Goal: Task Accomplishment & Management: Complete application form

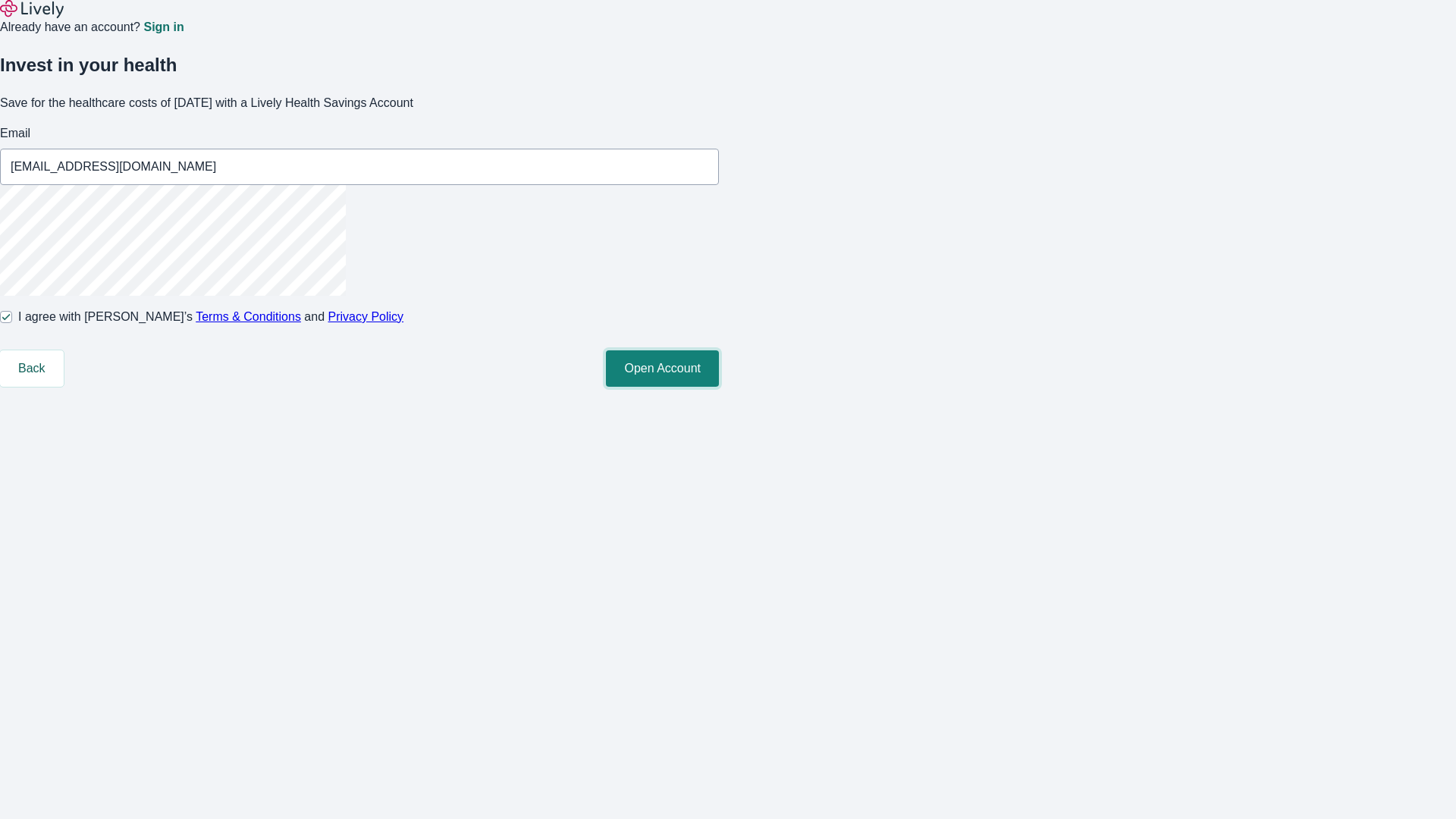
click at [719, 386] on button "Open Account" at bounding box center [662, 369] width 113 height 37
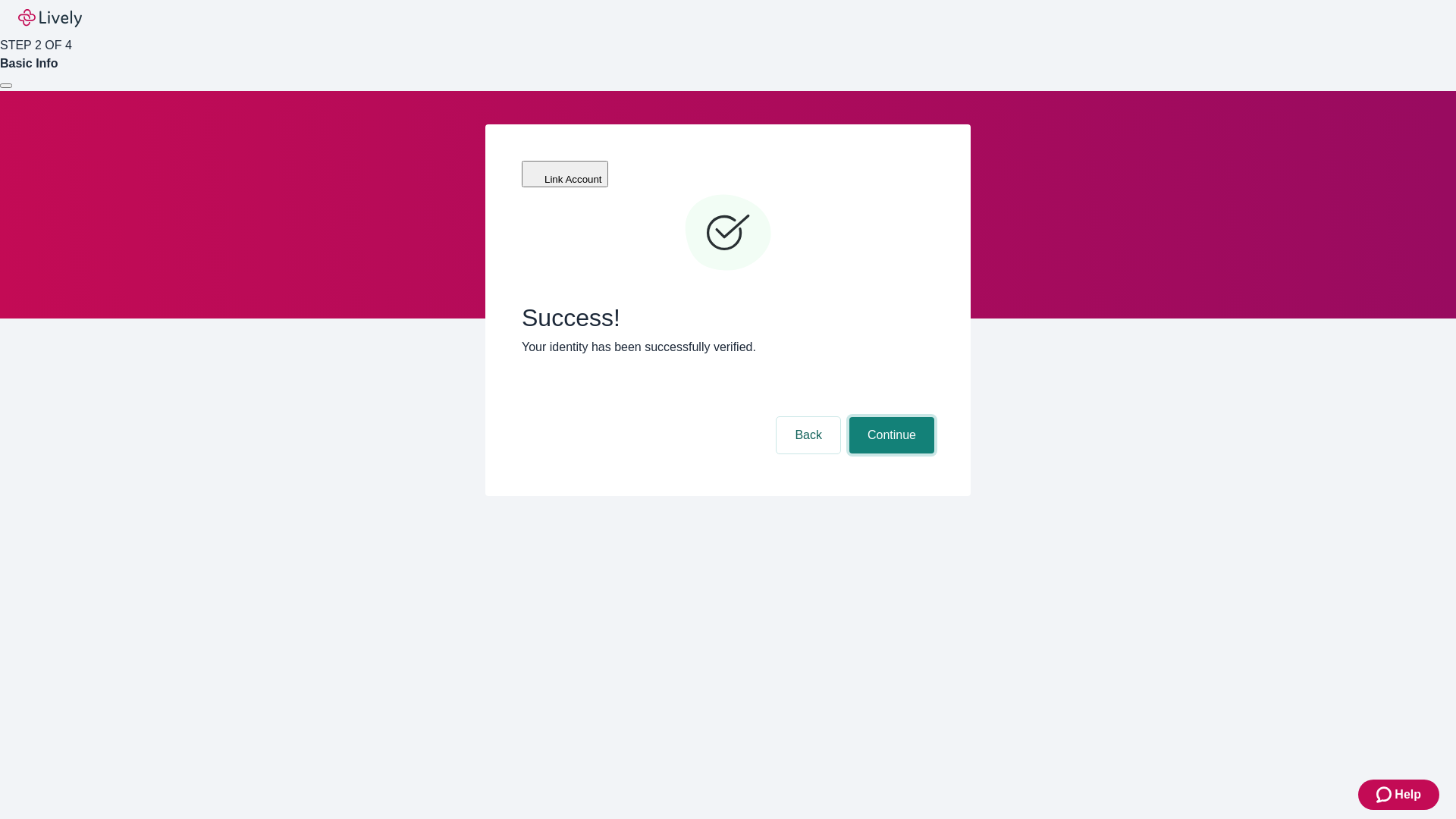
click at [890, 417] on button "Continue" at bounding box center [892, 435] width 85 height 37
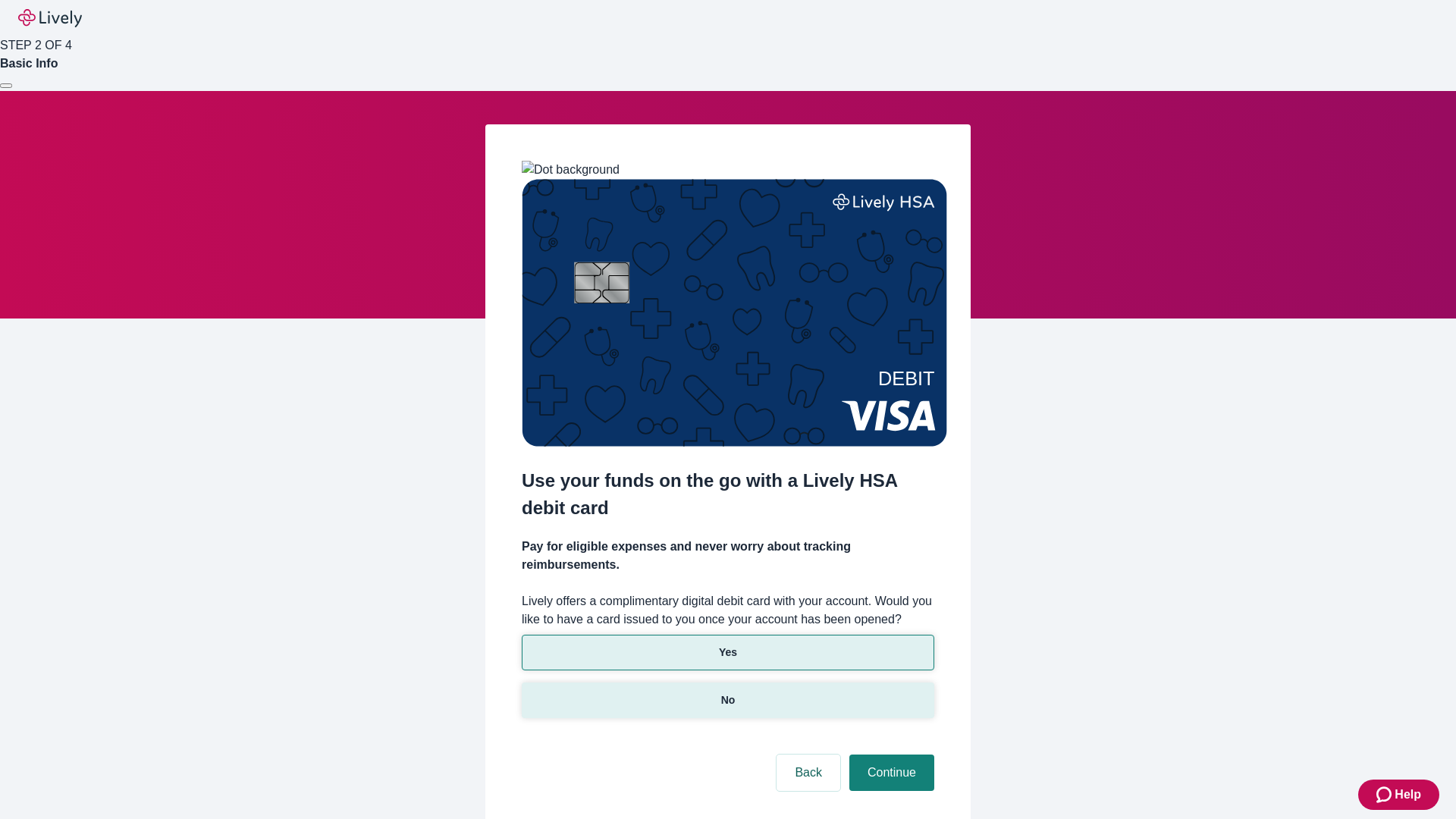
click at [728, 693] on p "No" at bounding box center [728, 700] width 14 height 16
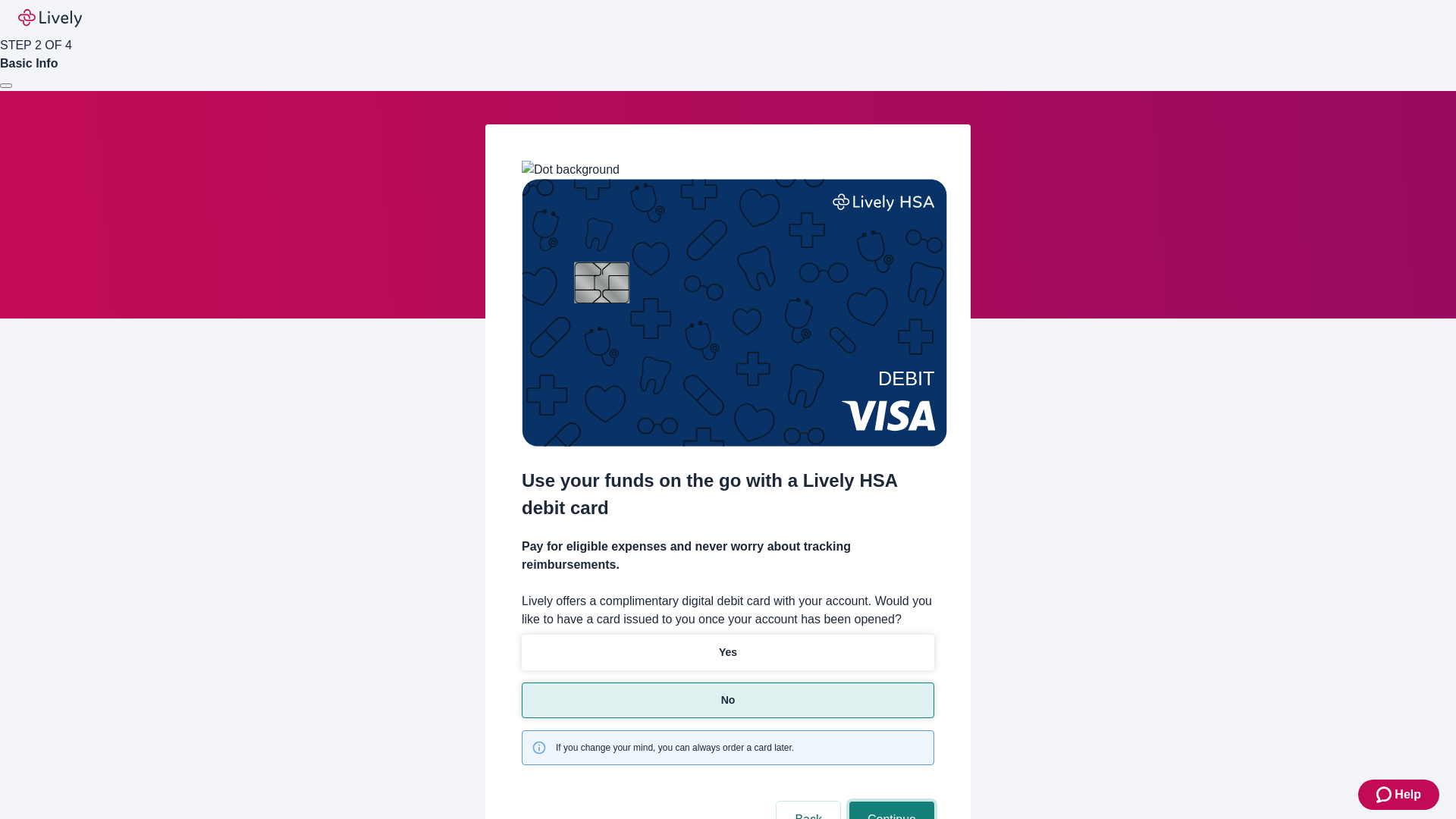
click at [890, 802] on button "Continue" at bounding box center [892, 820] width 85 height 37
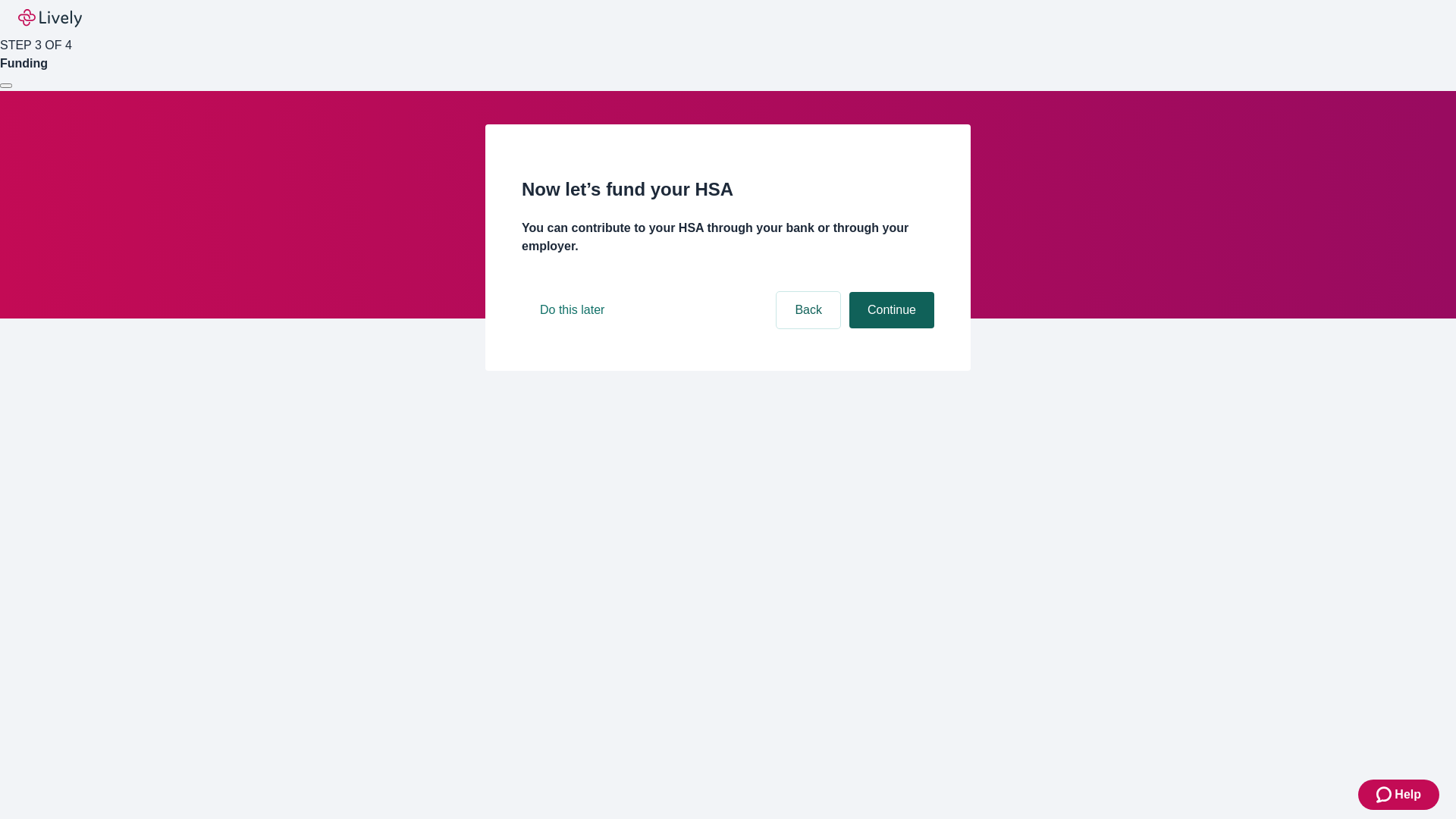
click at [890, 329] on button "Continue" at bounding box center [892, 310] width 85 height 37
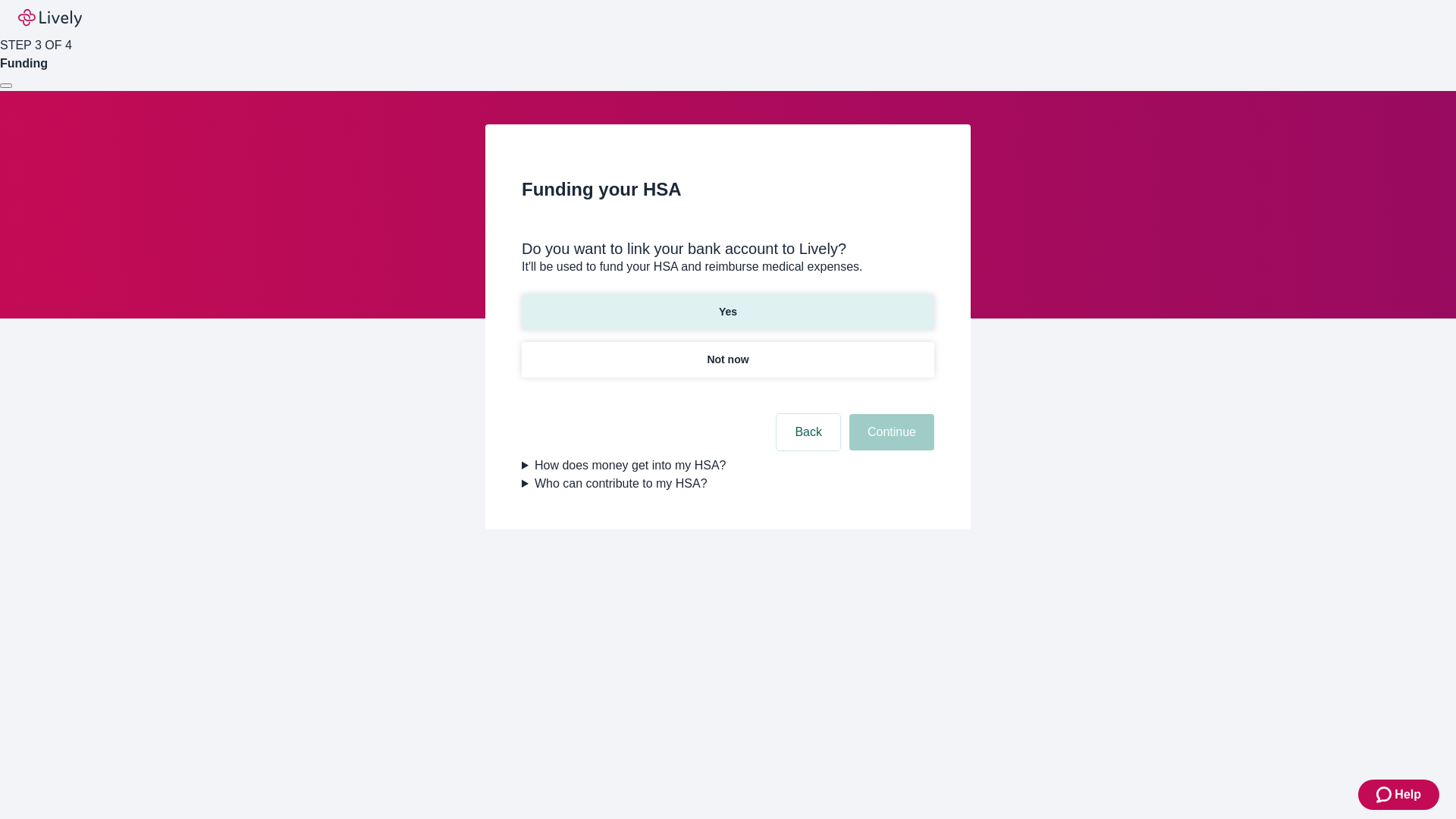
click at [728, 304] on p "Yes" at bounding box center [728, 312] width 18 height 16
click at [890, 414] on button "Continue" at bounding box center [892, 432] width 85 height 37
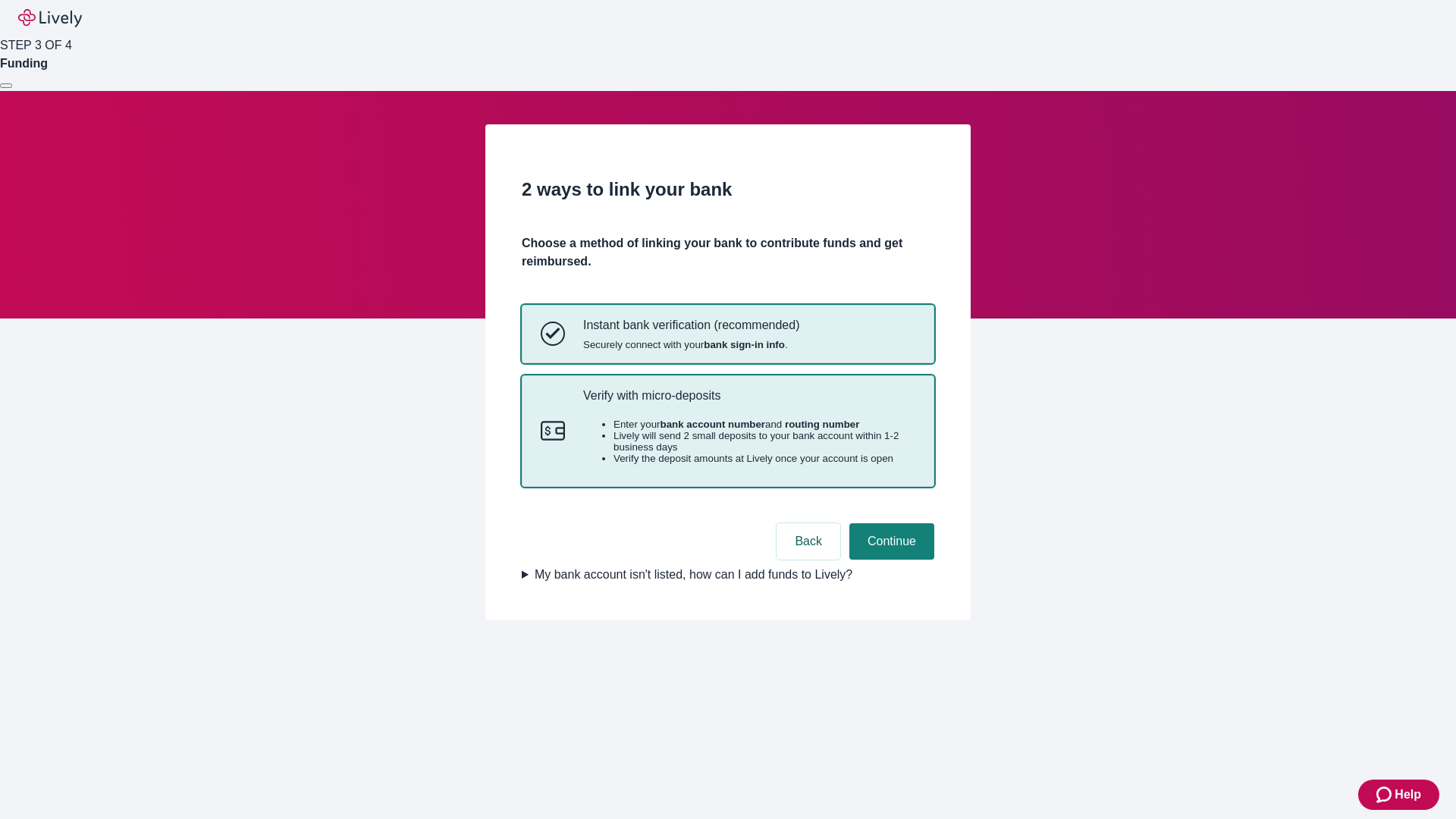
click at [749, 403] on p "Verify with micro-deposits" at bounding box center [749, 395] width 333 height 14
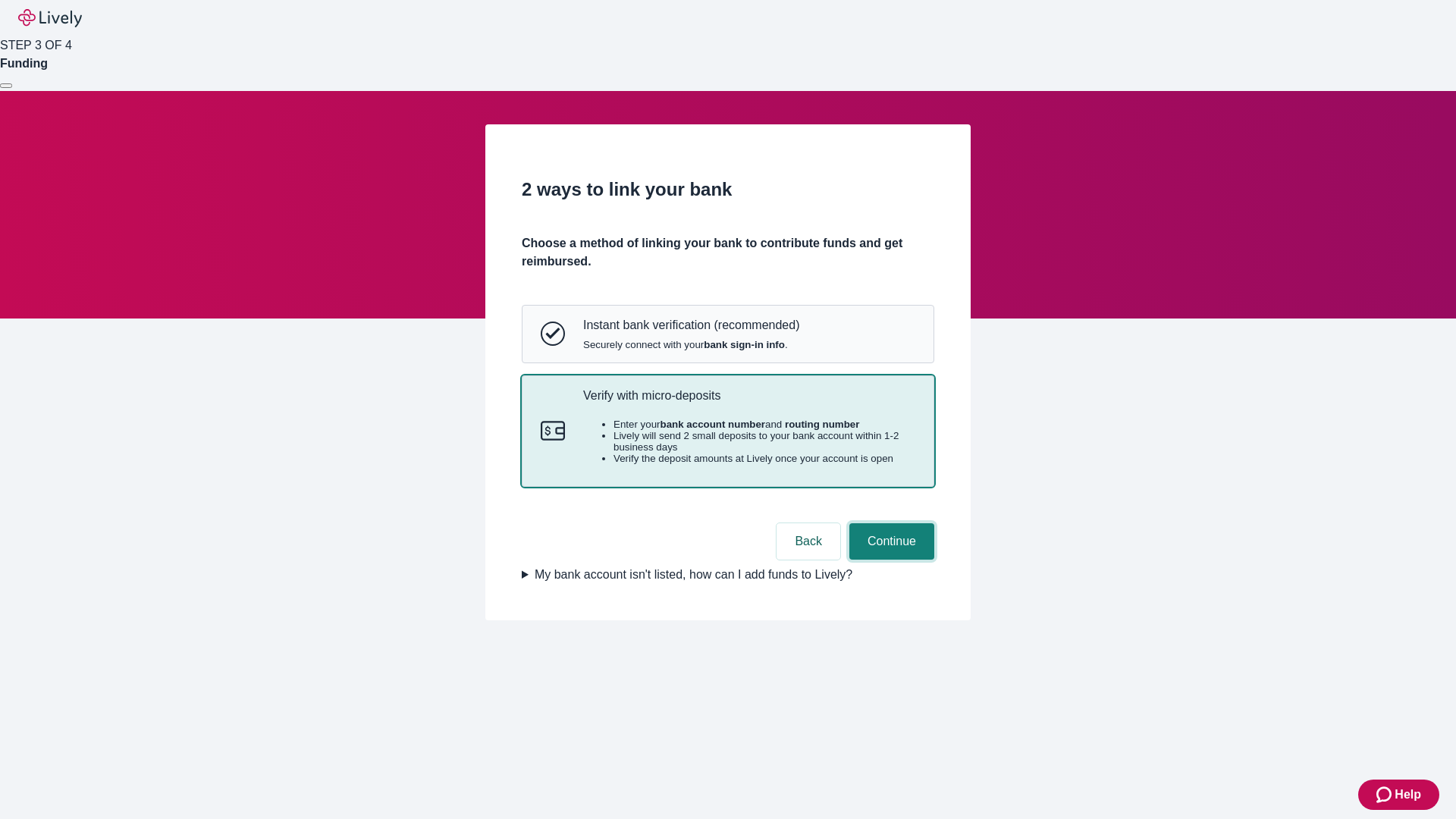
click at [890, 560] on button "Continue" at bounding box center [892, 541] width 85 height 37
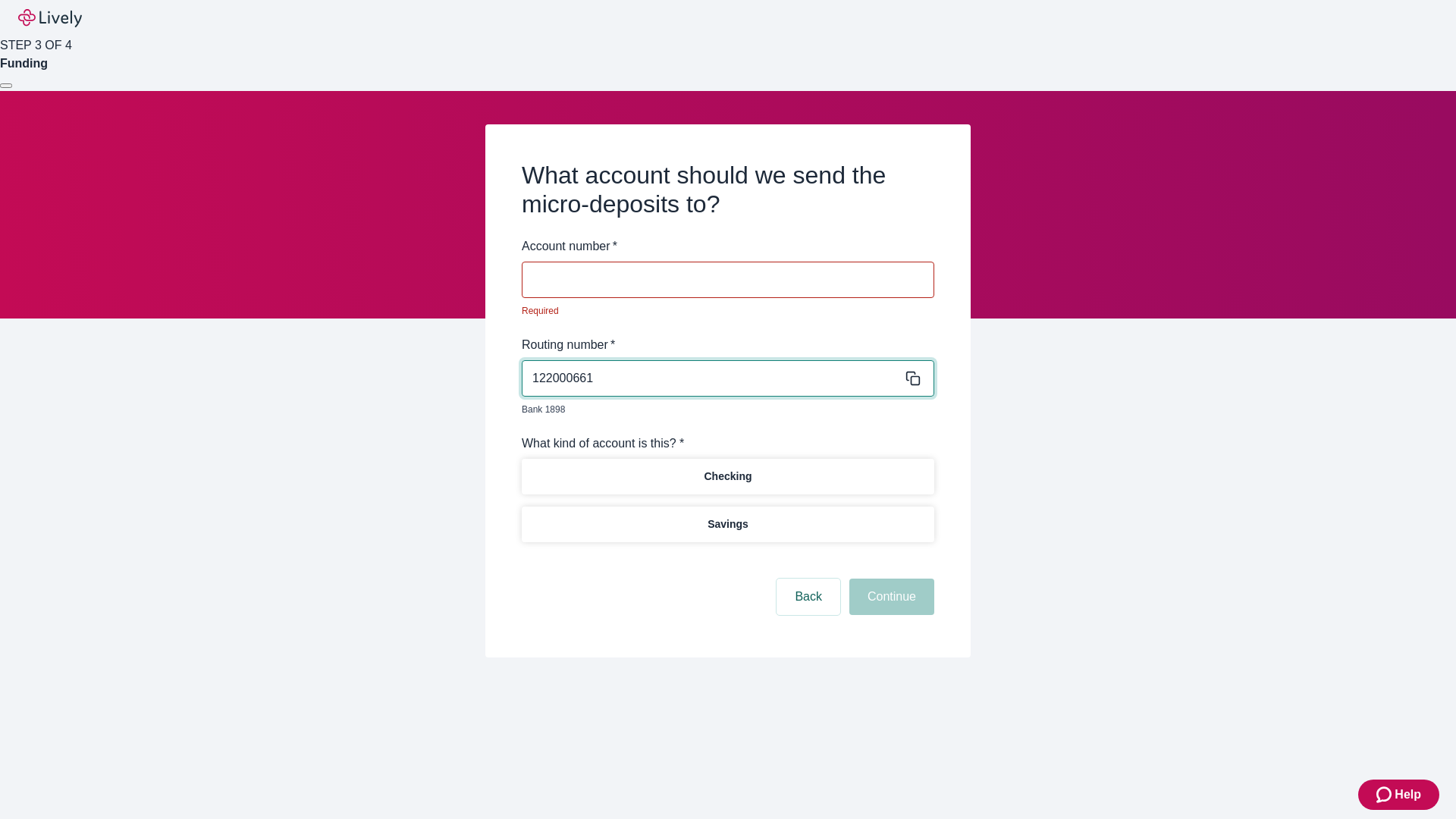
type input "122000661"
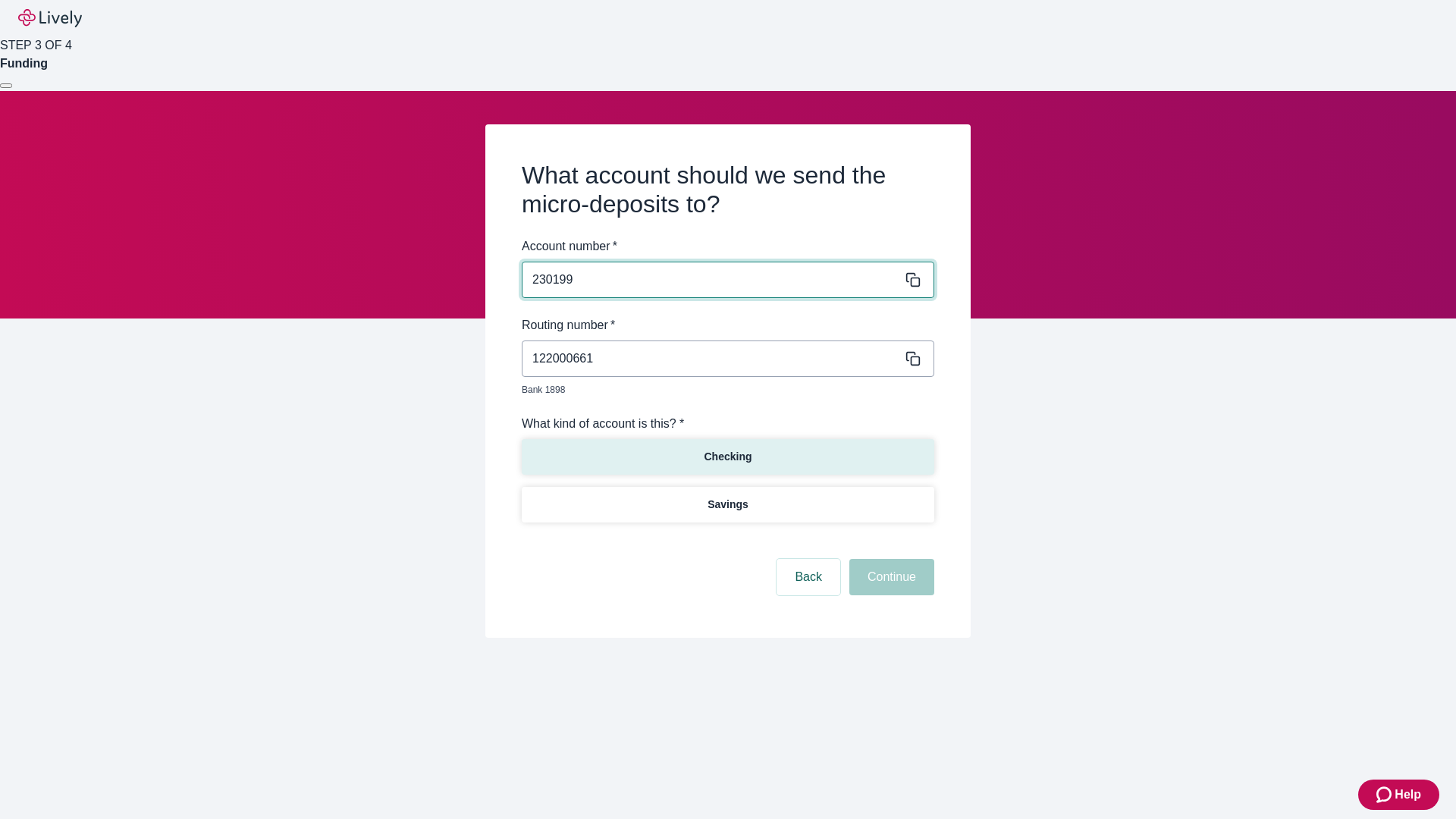
type input "230199"
click at [728, 449] on p "Checking" at bounding box center [728, 457] width 48 height 16
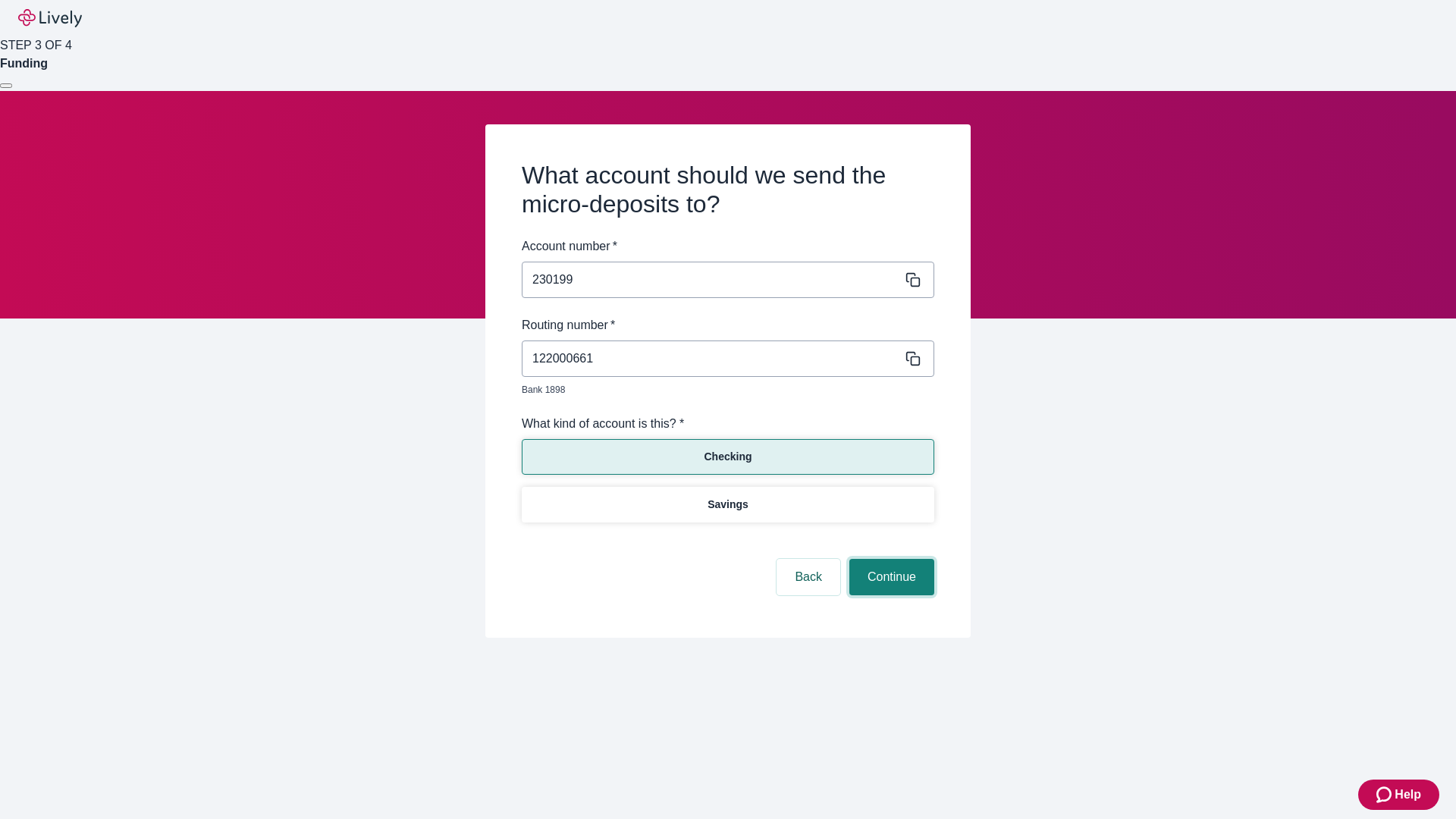
click at [890, 560] on button "Continue" at bounding box center [892, 577] width 85 height 37
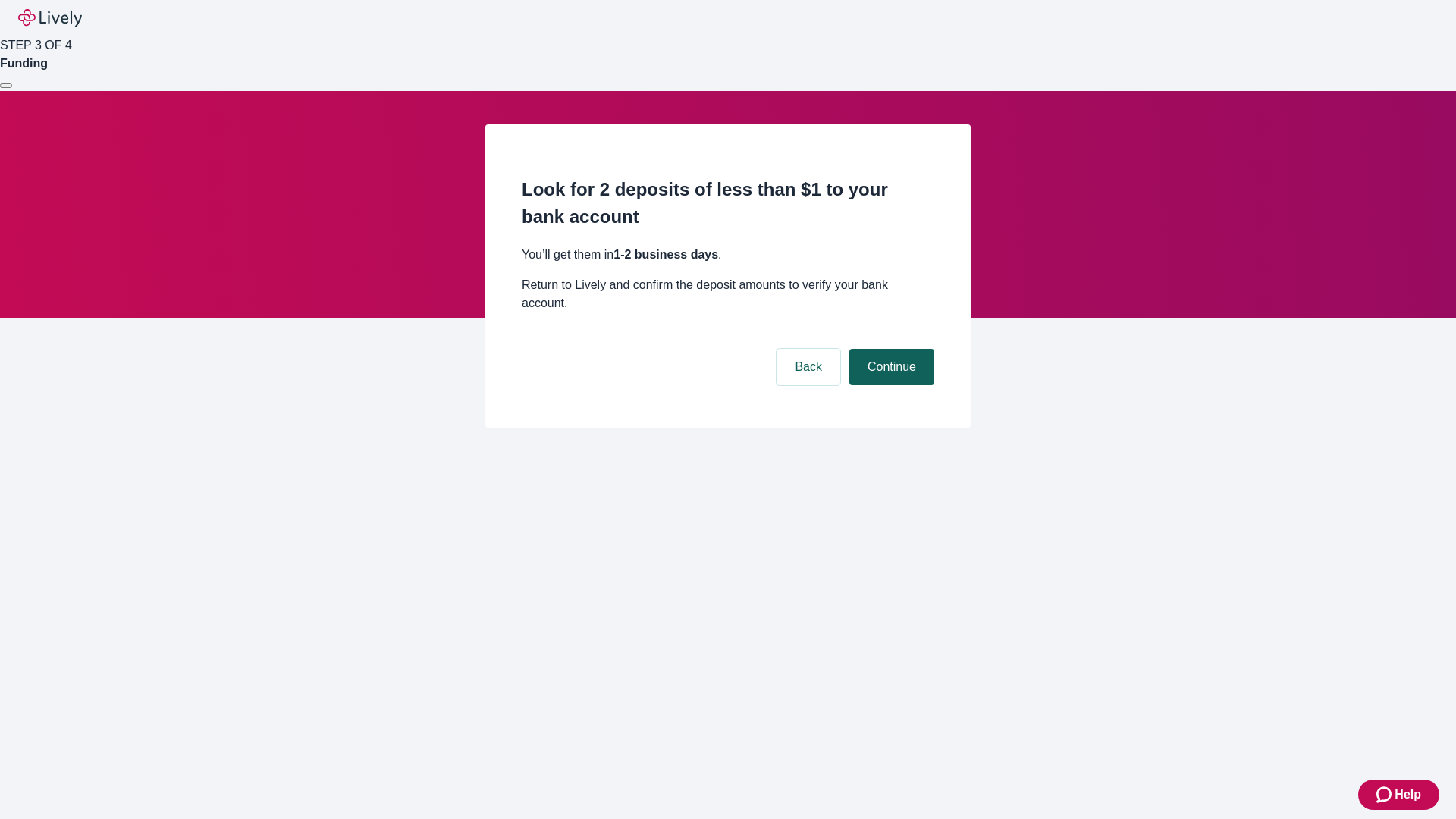
click at [890, 349] on button "Continue" at bounding box center [892, 367] width 85 height 37
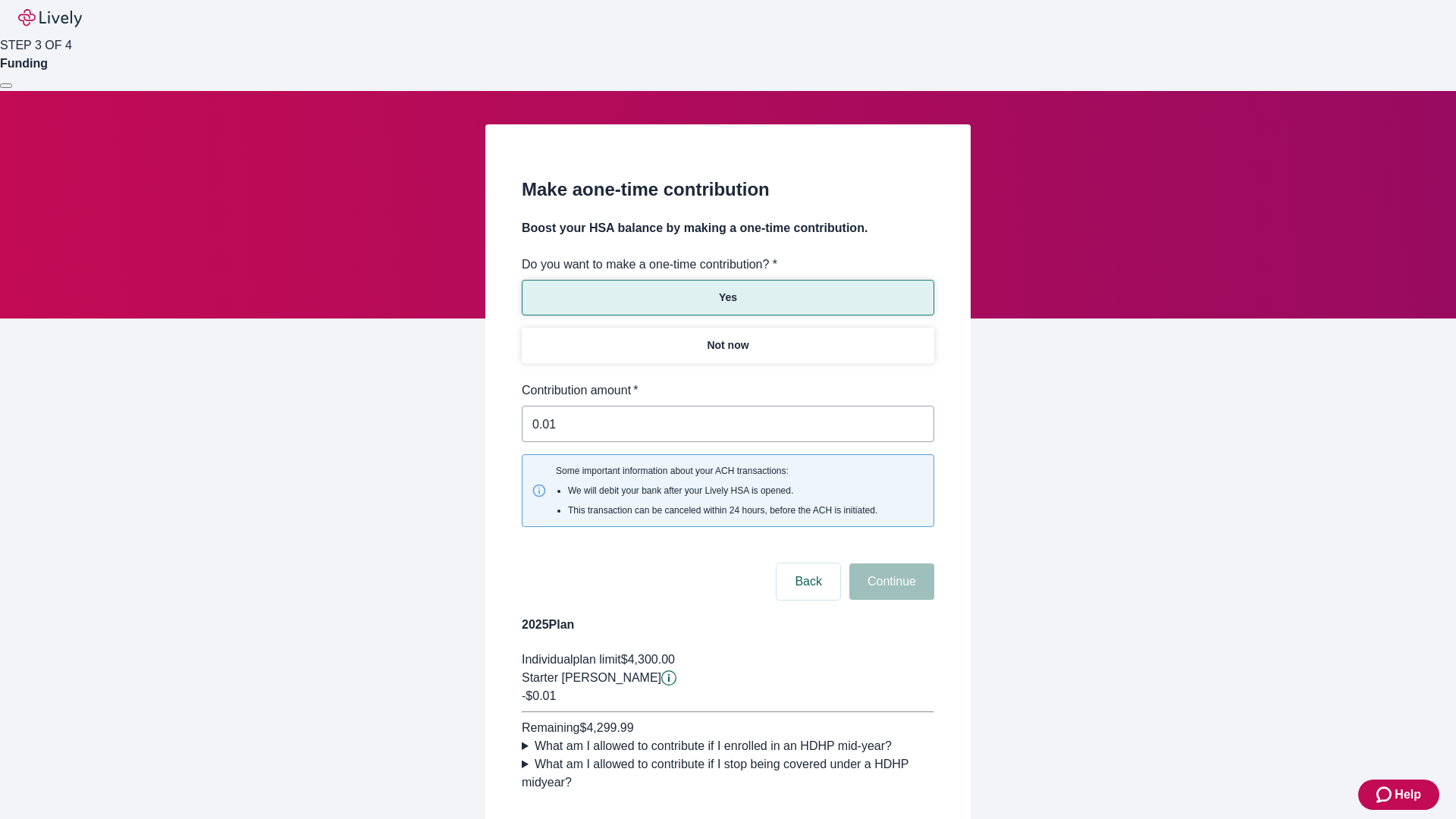
type input "0.01"
click at [890, 564] on button "Continue" at bounding box center [892, 582] width 85 height 37
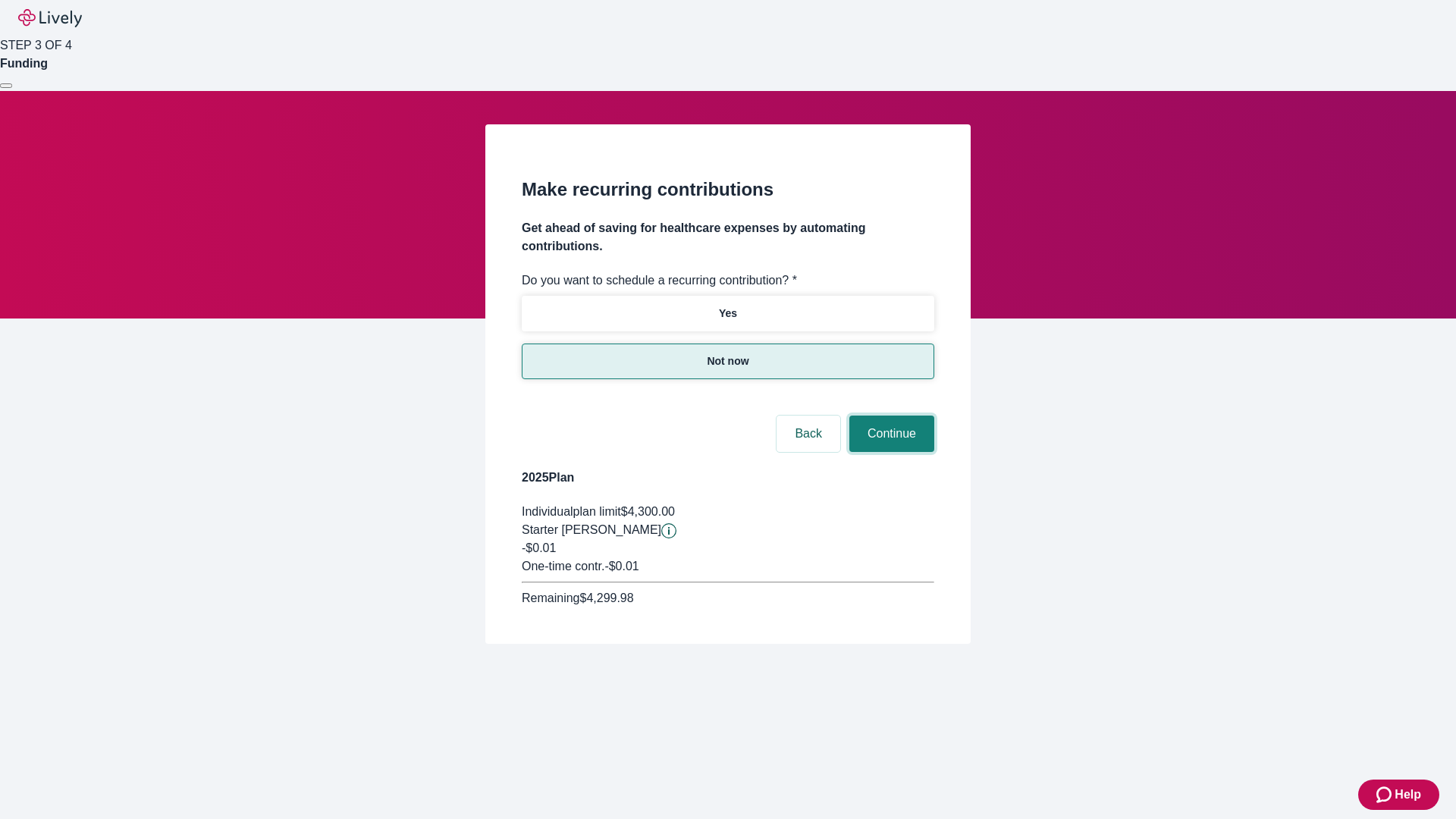
click at [890, 415] on button "Continue" at bounding box center [892, 433] width 85 height 37
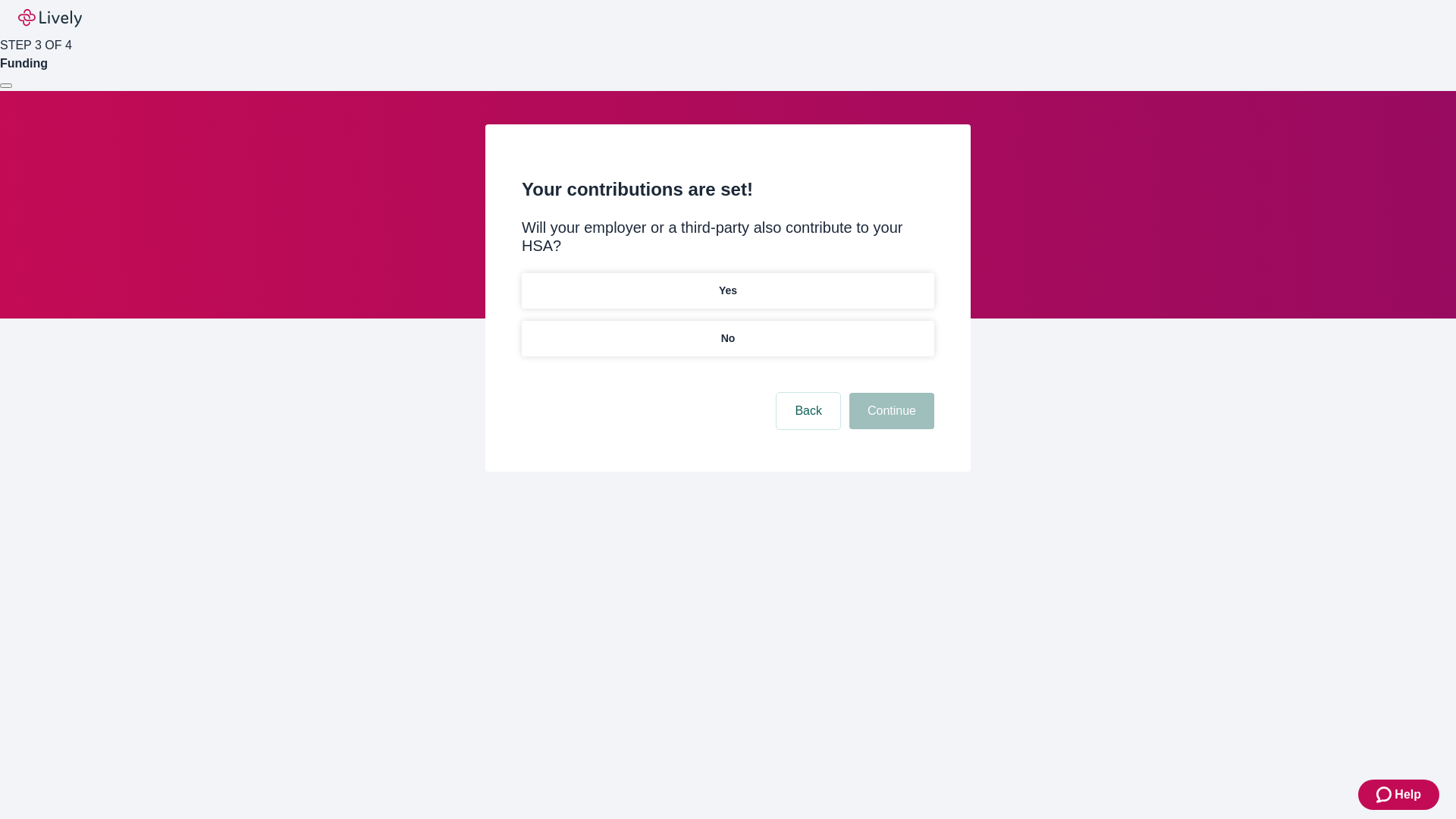
click at [728, 331] on p "No" at bounding box center [728, 339] width 14 height 16
click at [890, 393] on button "Continue" at bounding box center [892, 411] width 85 height 37
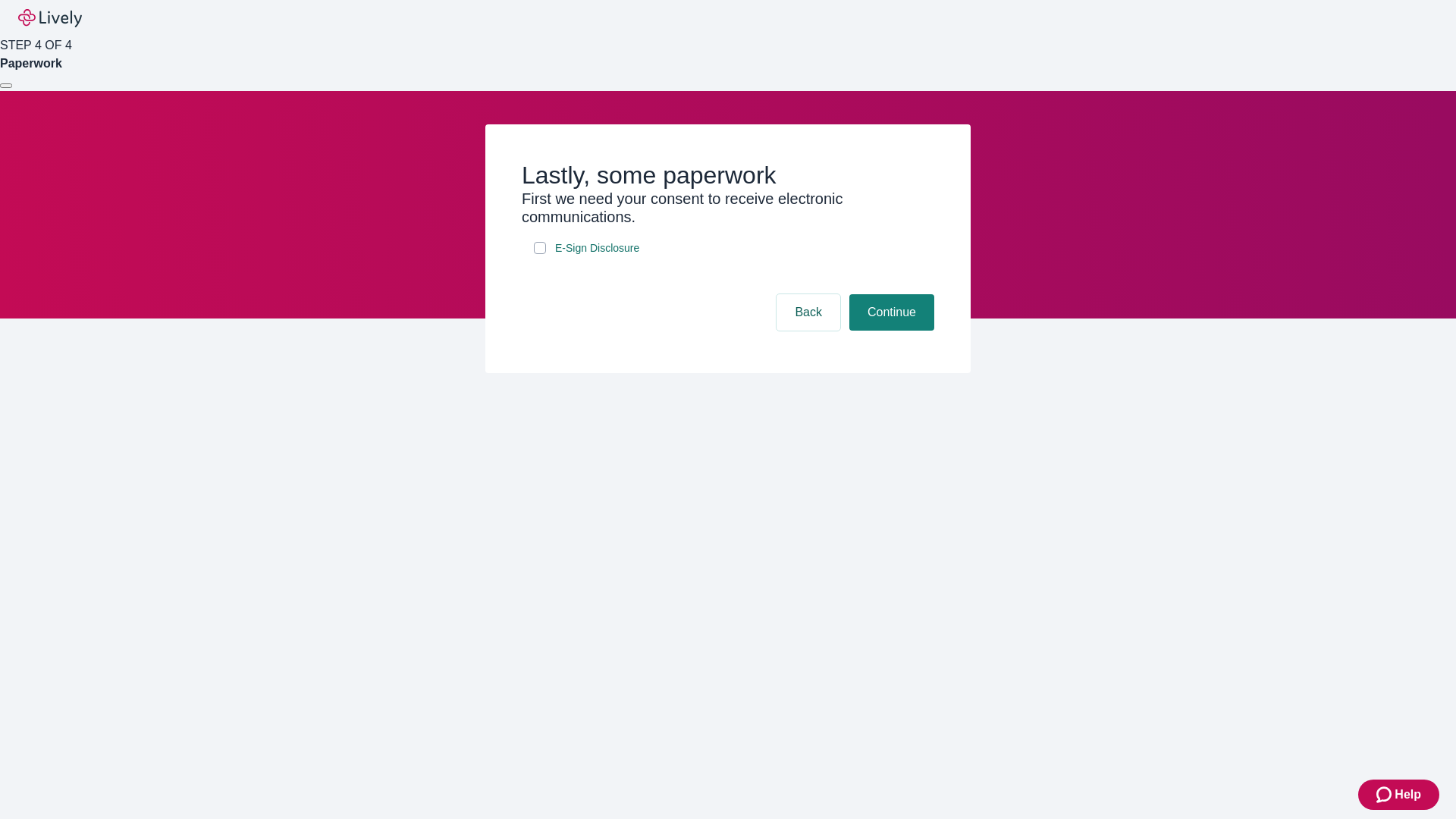
click at [540, 254] on input "E-Sign Disclosure" at bounding box center [540, 248] width 12 height 12
checkbox input "true"
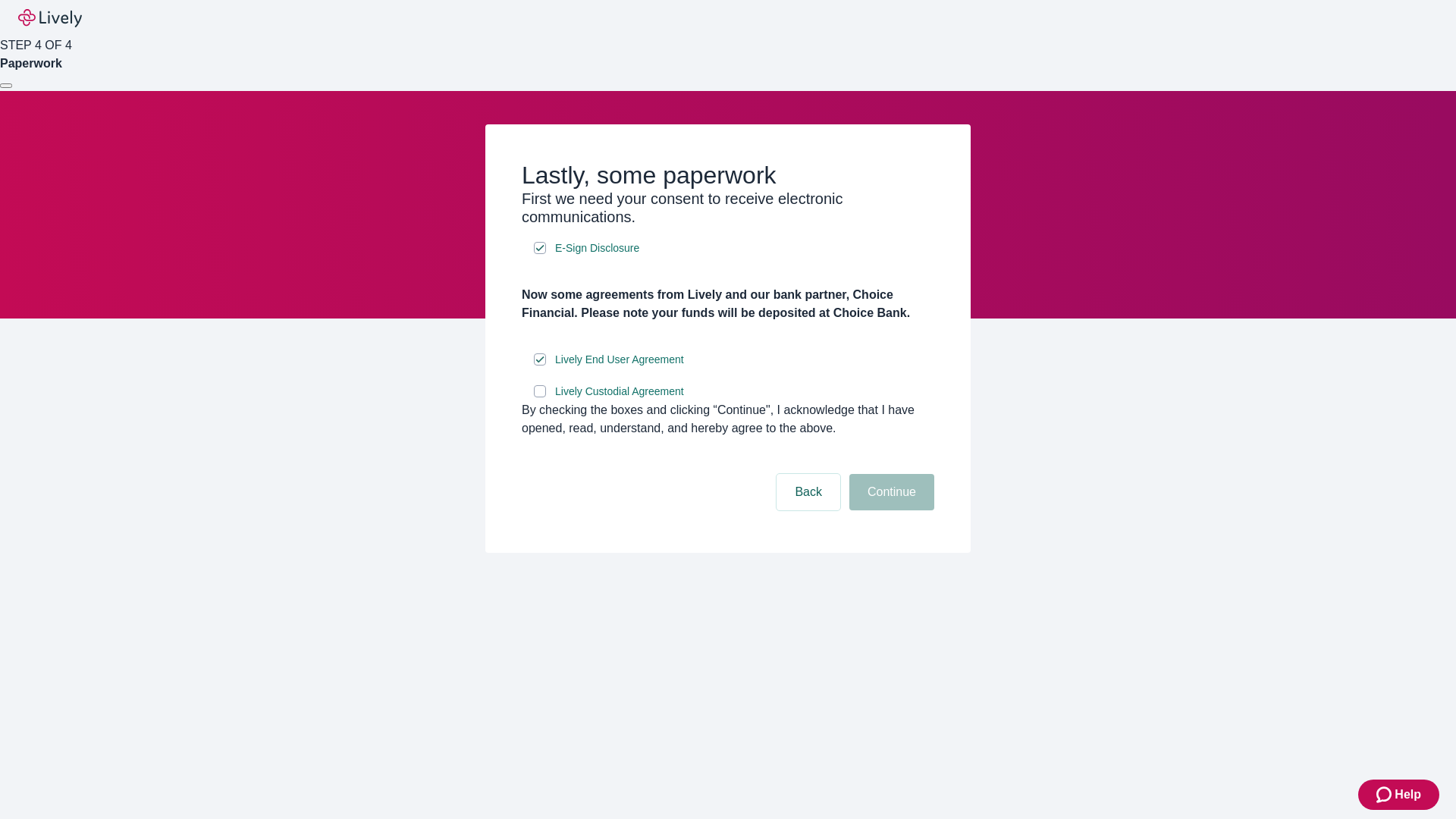
click at [540, 397] on input "Lively Custodial Agreement" at bounding box center [540, 392] width 12 height 12
checkbox input "true"
click at [890, 511] on button "Continue" at bounding box center [892, 492] width 85 height 37
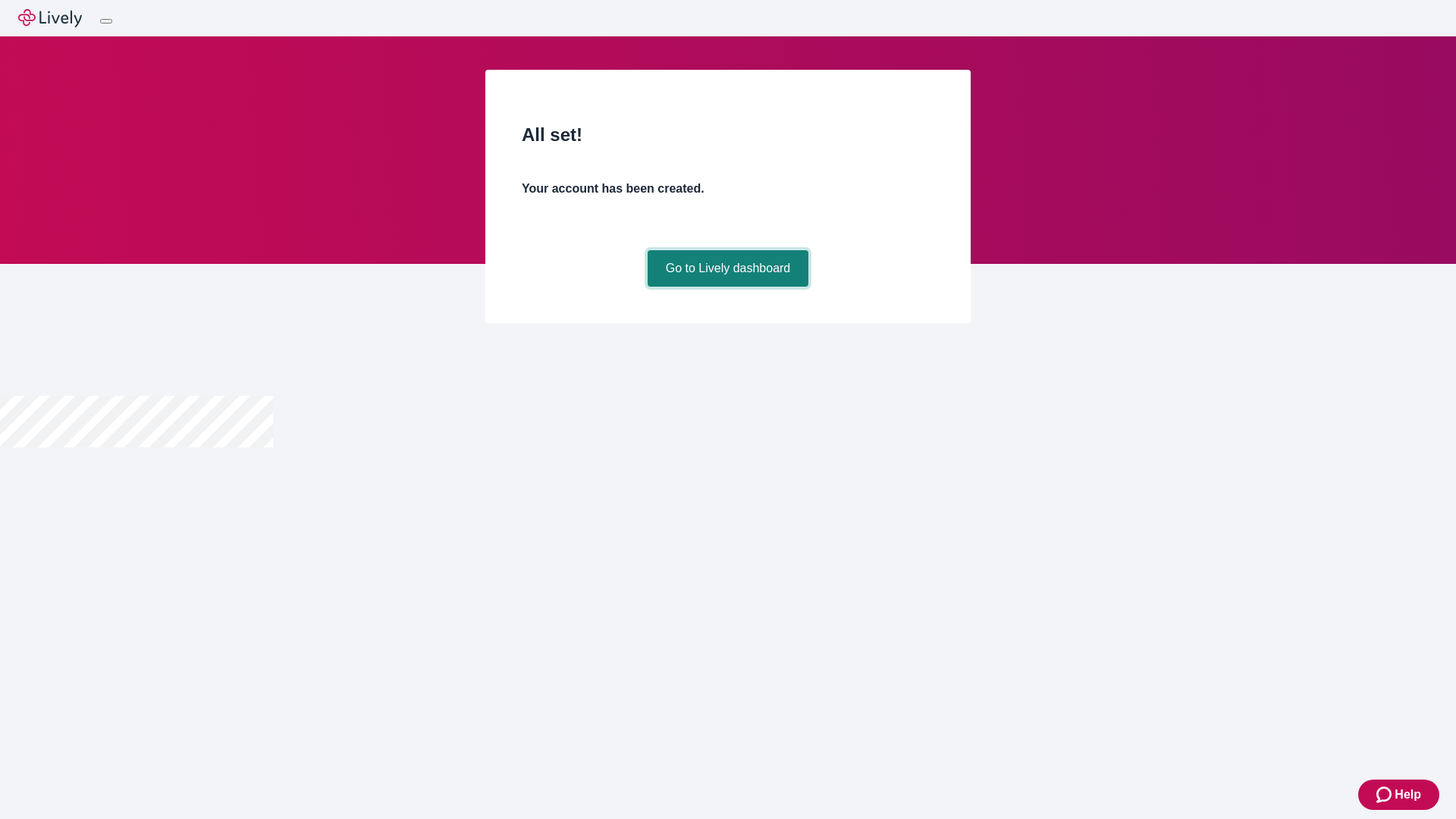
click at [728, 287] on link "Go to Lively dashboard" at bounding box center [728, 269] width 162 height 37
